Goal: Find specific page/section: Find specific page/section

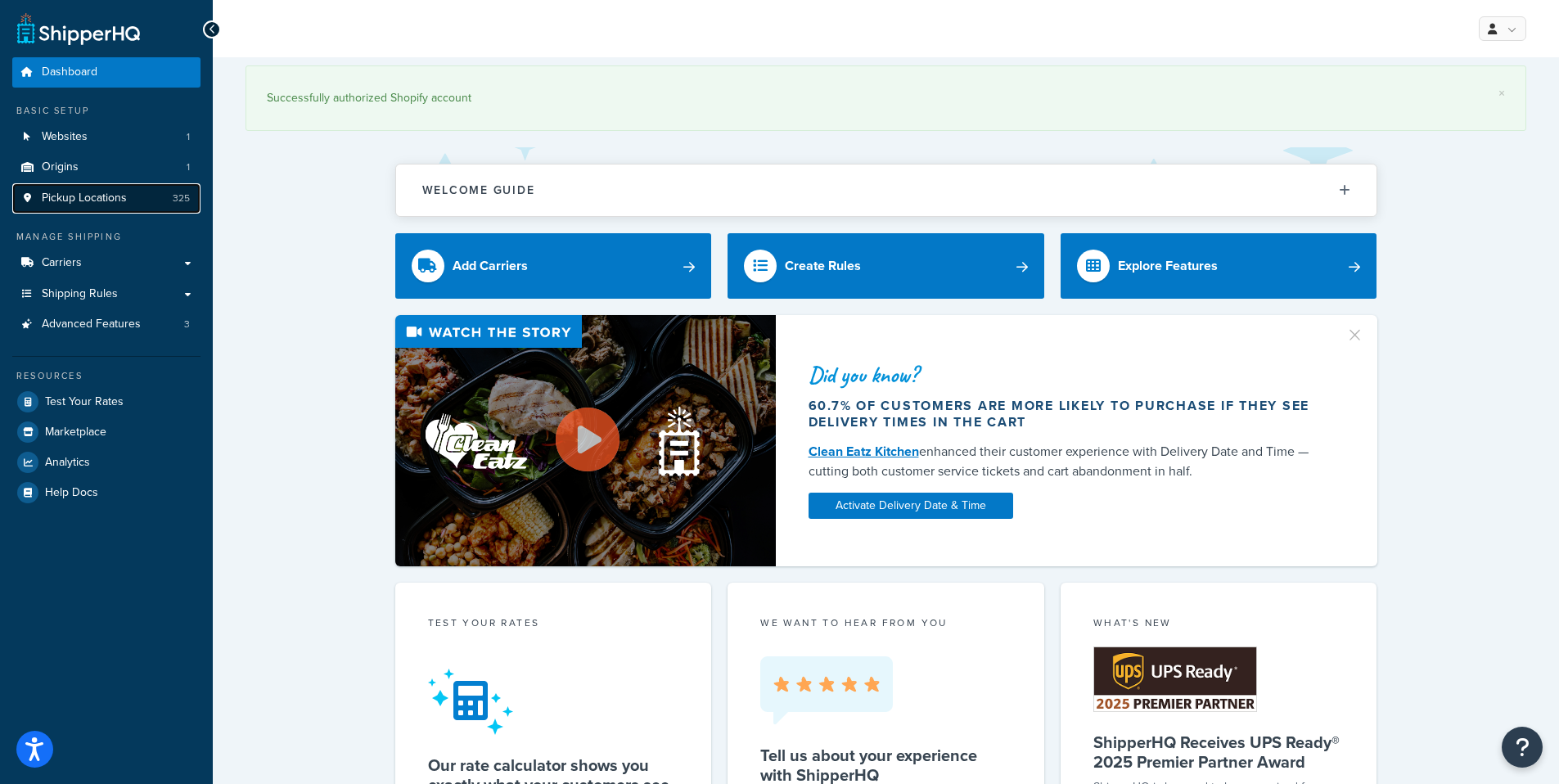
click at [81, 197] on span "Pickup Locations" at bounding box center [84, 199] width 85 height 14
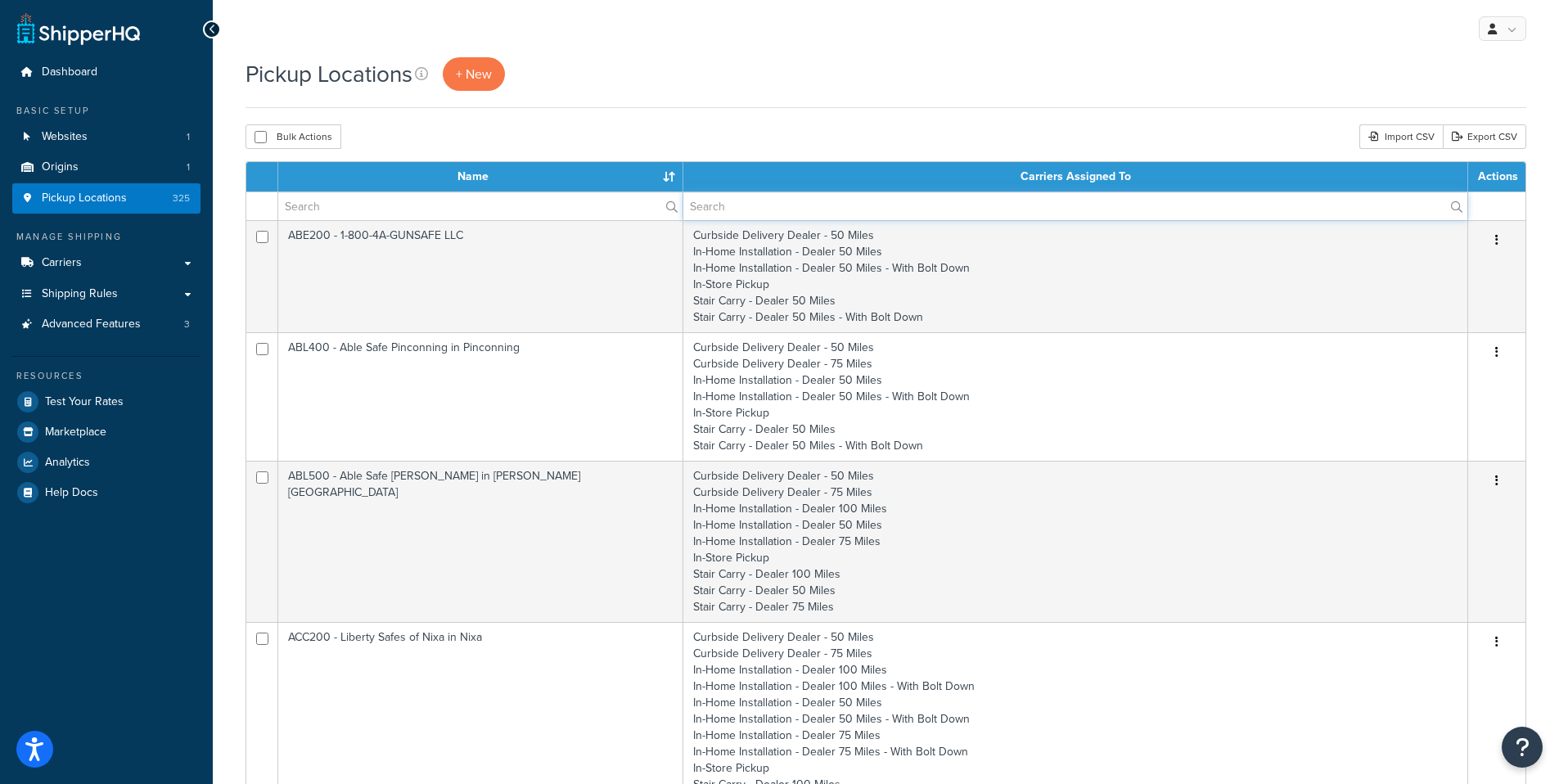
click at [731, 202] on input "text" at bounding box center [1075, 205] width 784 height 28
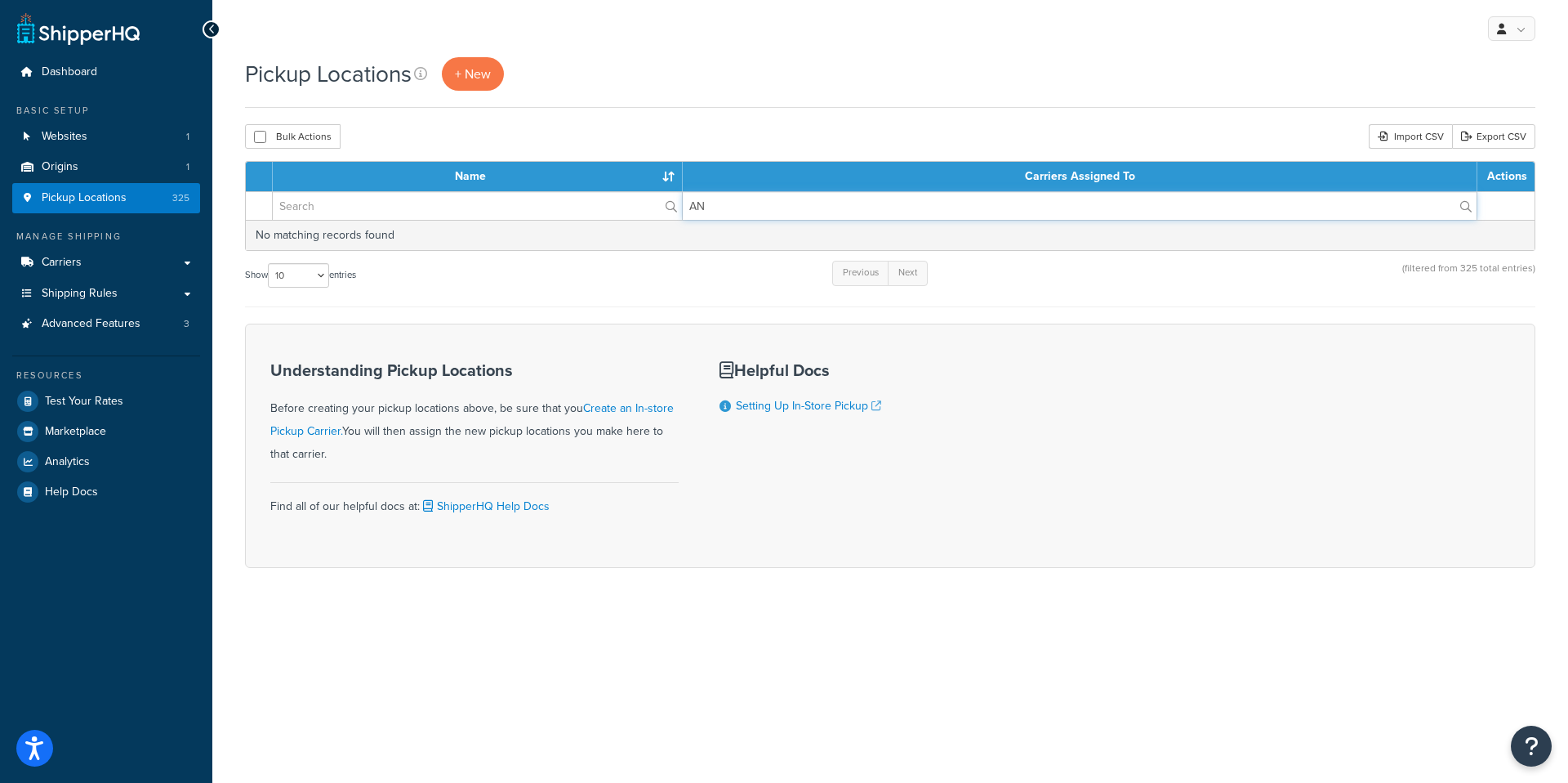
type input "A"
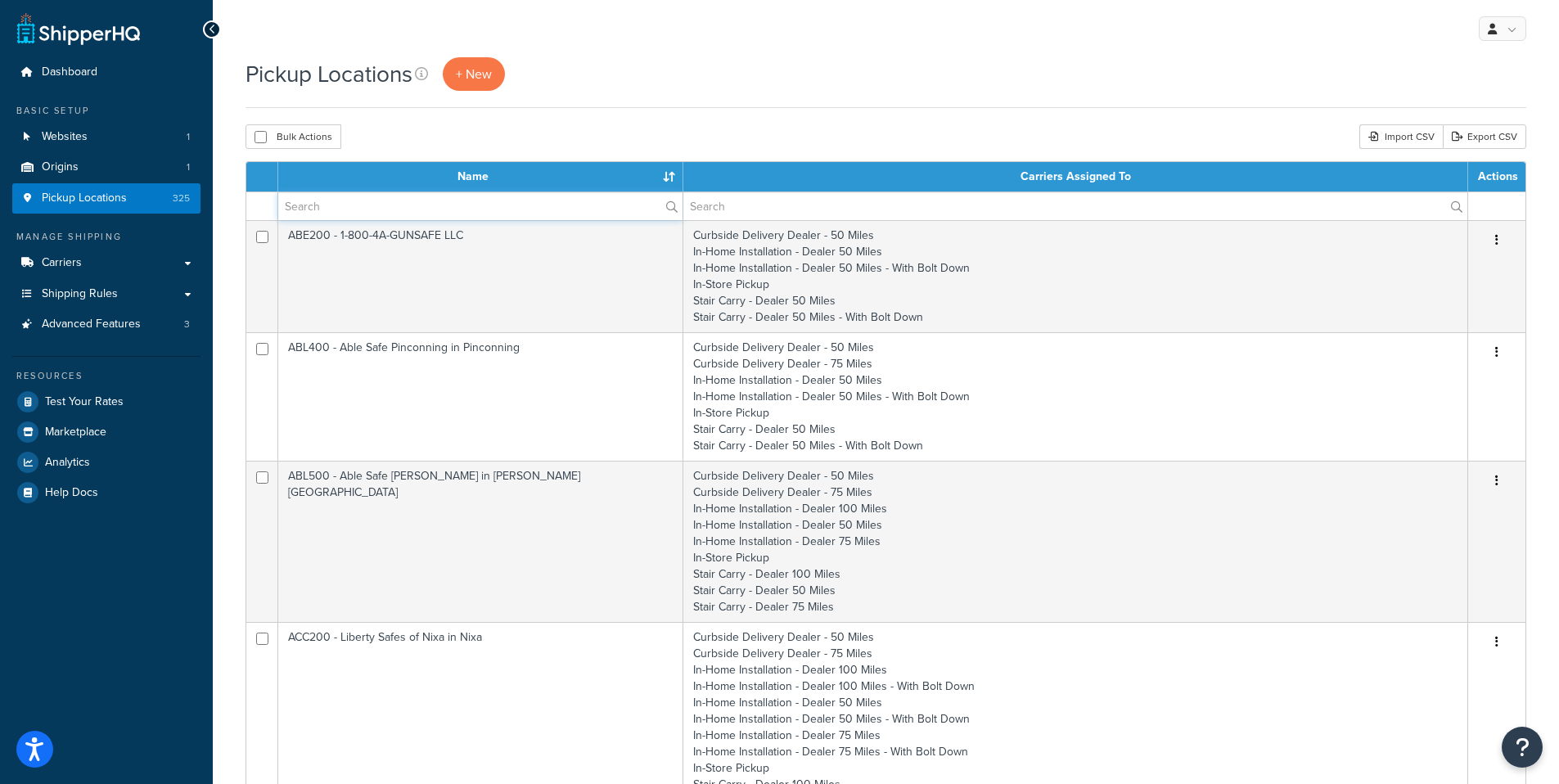
click at [340, 205] on input "text" at bounding box center [480, 205] width 404 height 28
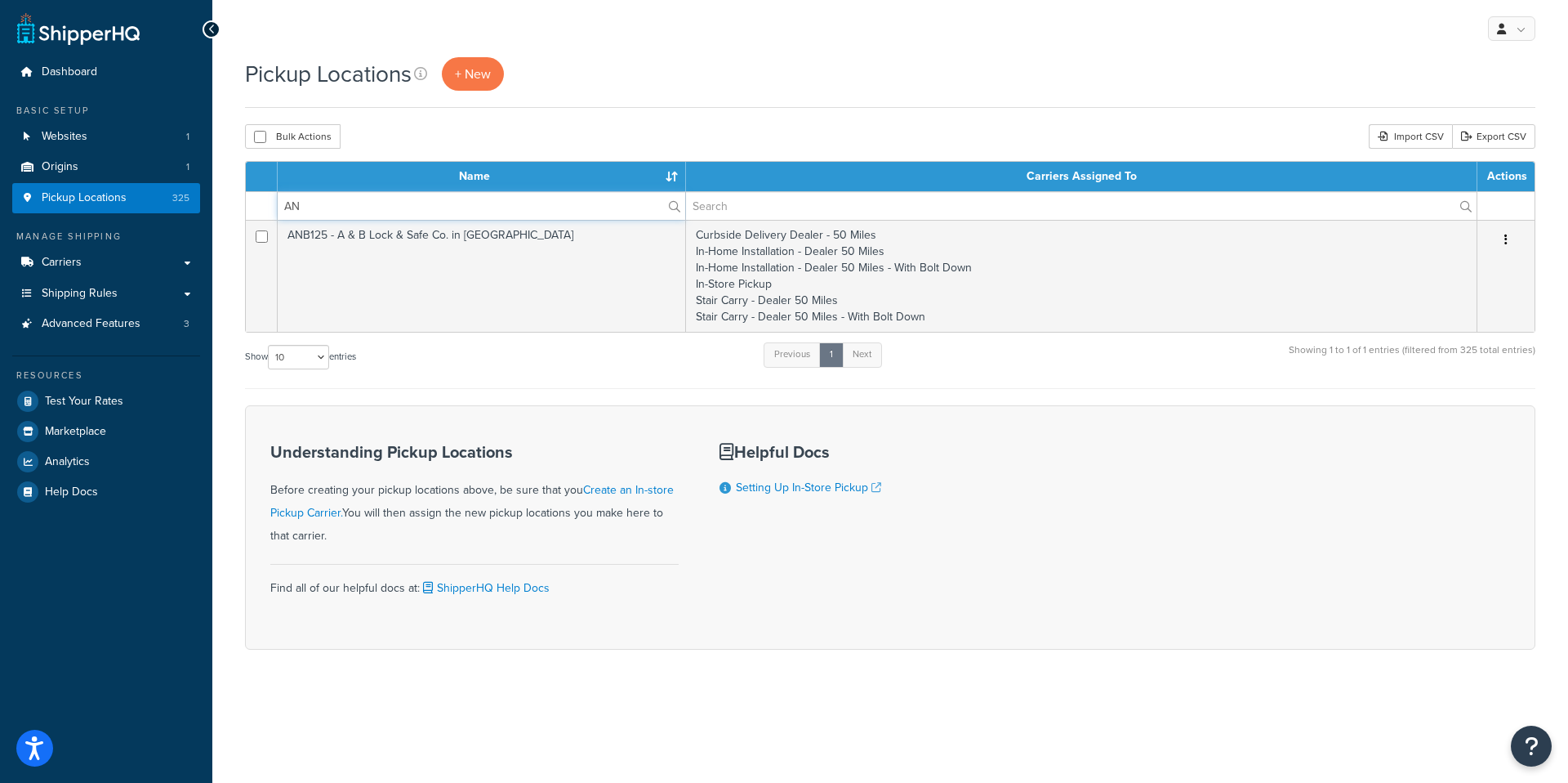
type input "A"
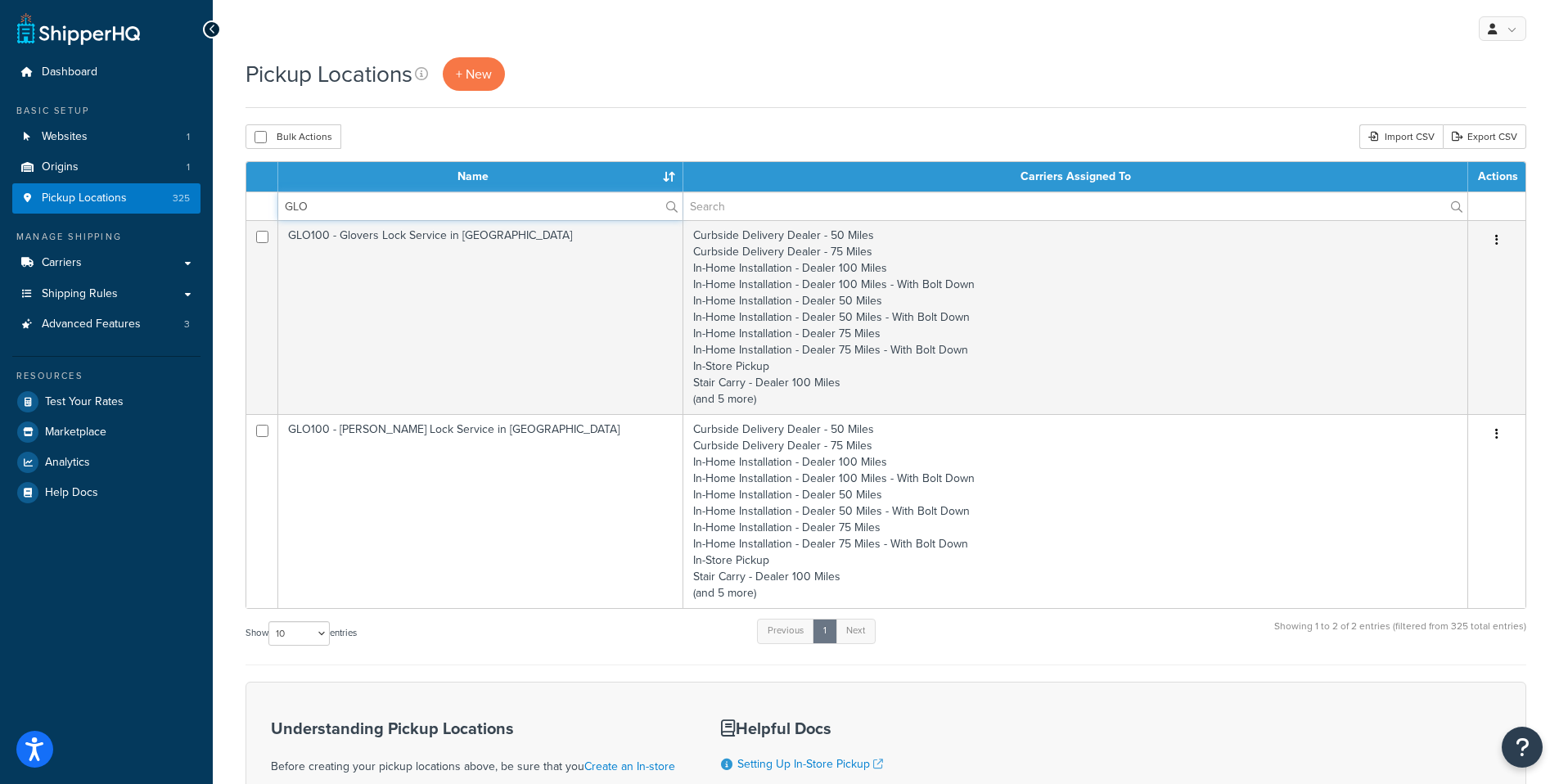
type input "GLO"
